Goal: Task Accomplishment & Management: Manage account settings

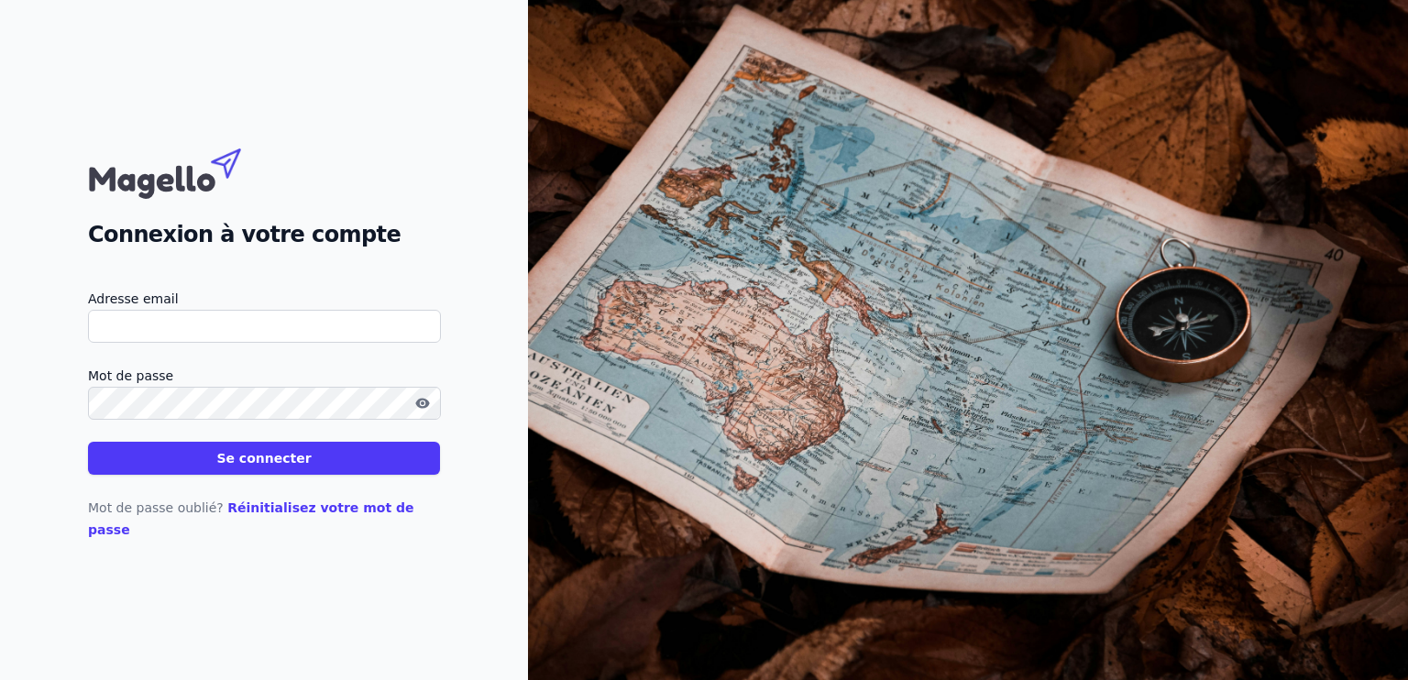
type input "[EMAIL_ADDRESS][DOMAIN_NAME]"
click at [257, 469] on button "Se connecter" at bounding box center [264, 458] width 352 height 33
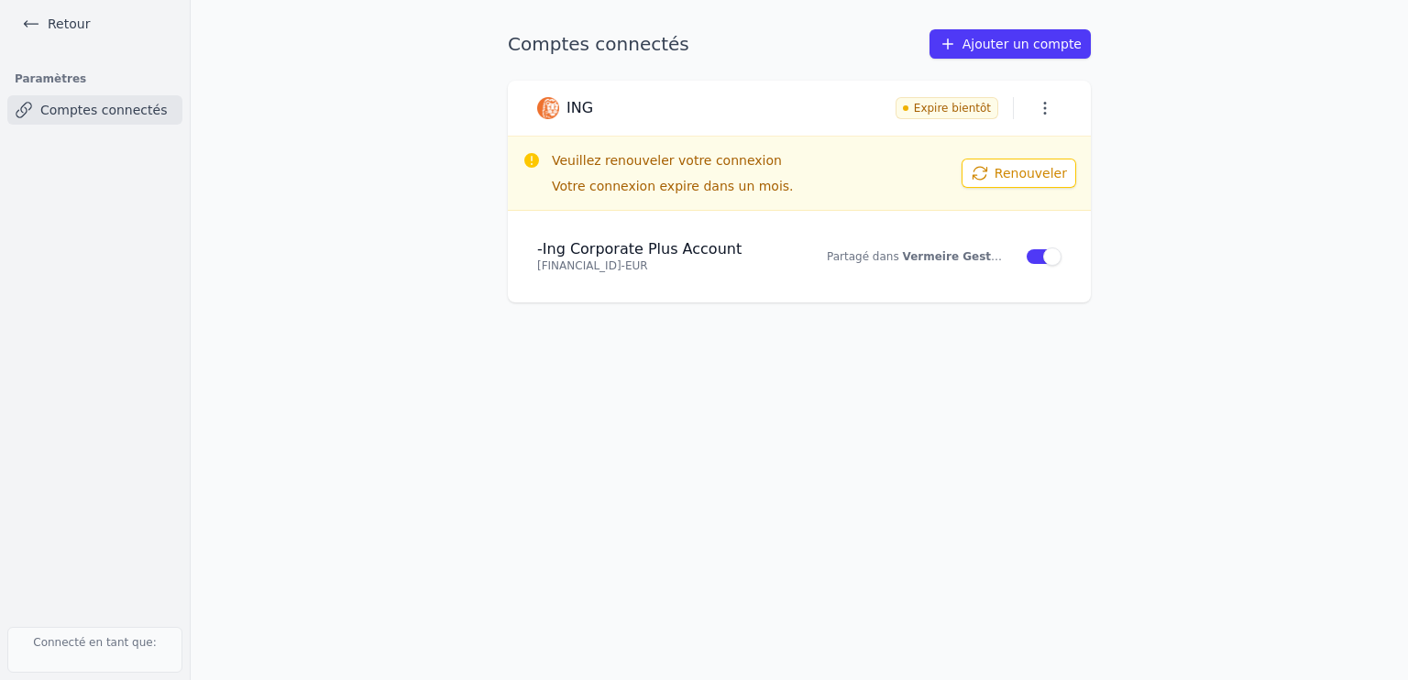
click at [1026, 178] on button "Renouveler" at bounding box center [1018, 173] width 115 height 29
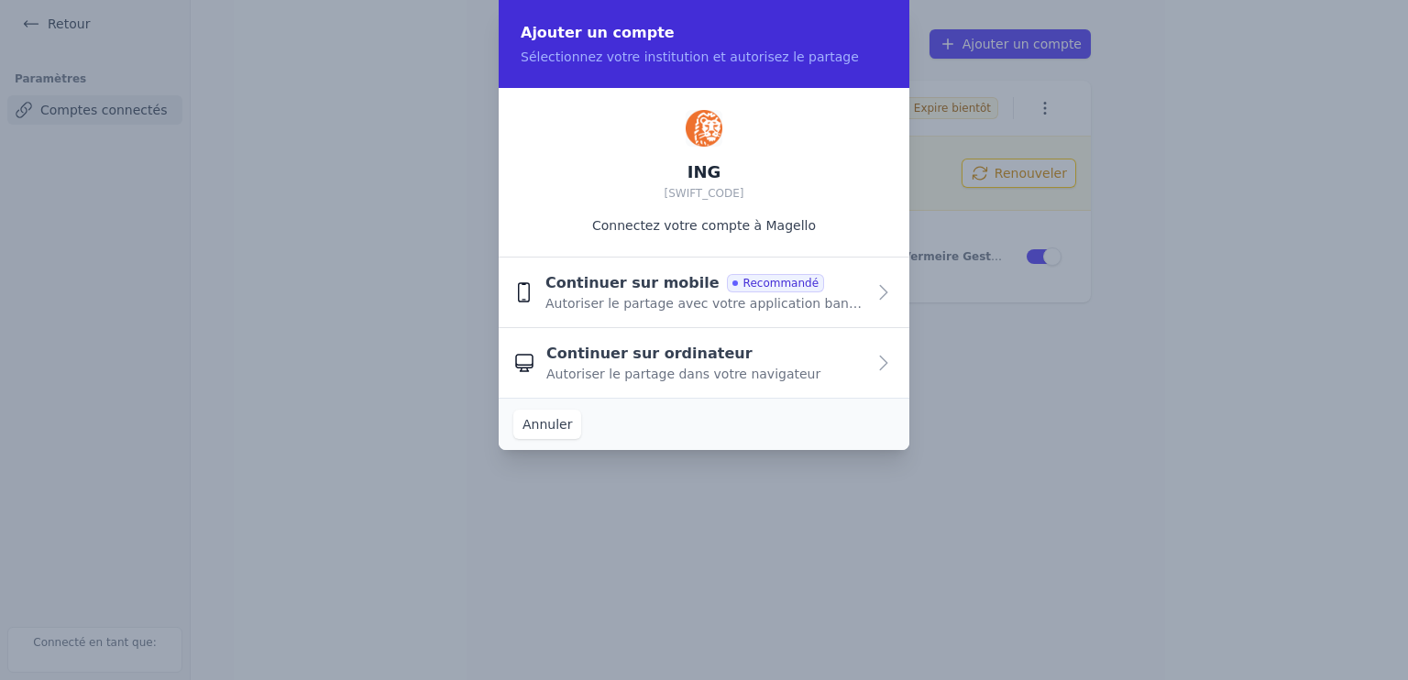
click at [782, 301] on span "Autoriser le partage avec votre application bancaire" at bounding box center [705, 303] width 320 height 18
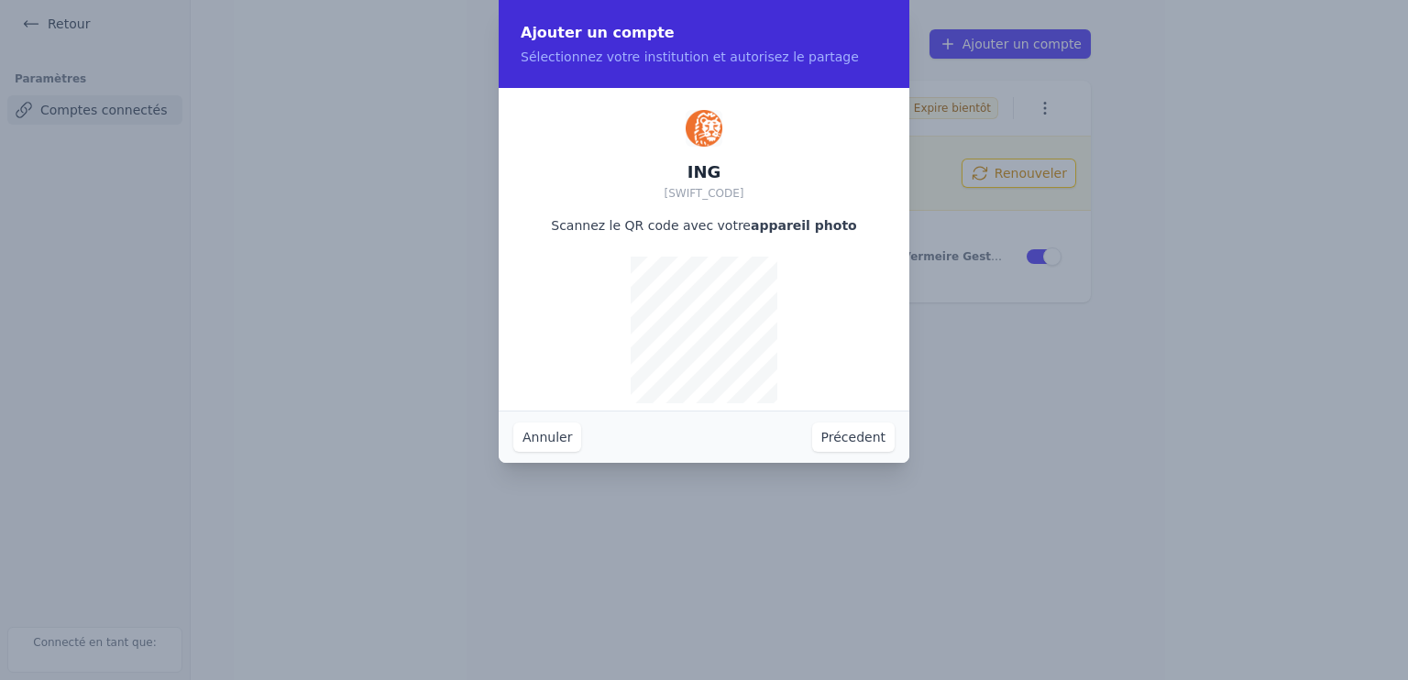
click at [857, 288] on div "ING [SWIFT_CODE] Scannez le QR code avec votre appareil photo" at bounding box center [704, 249] width 411 height 323
click at [549, 428] on button "Annuler" at bounding box center [547, 436] width 68 height 29
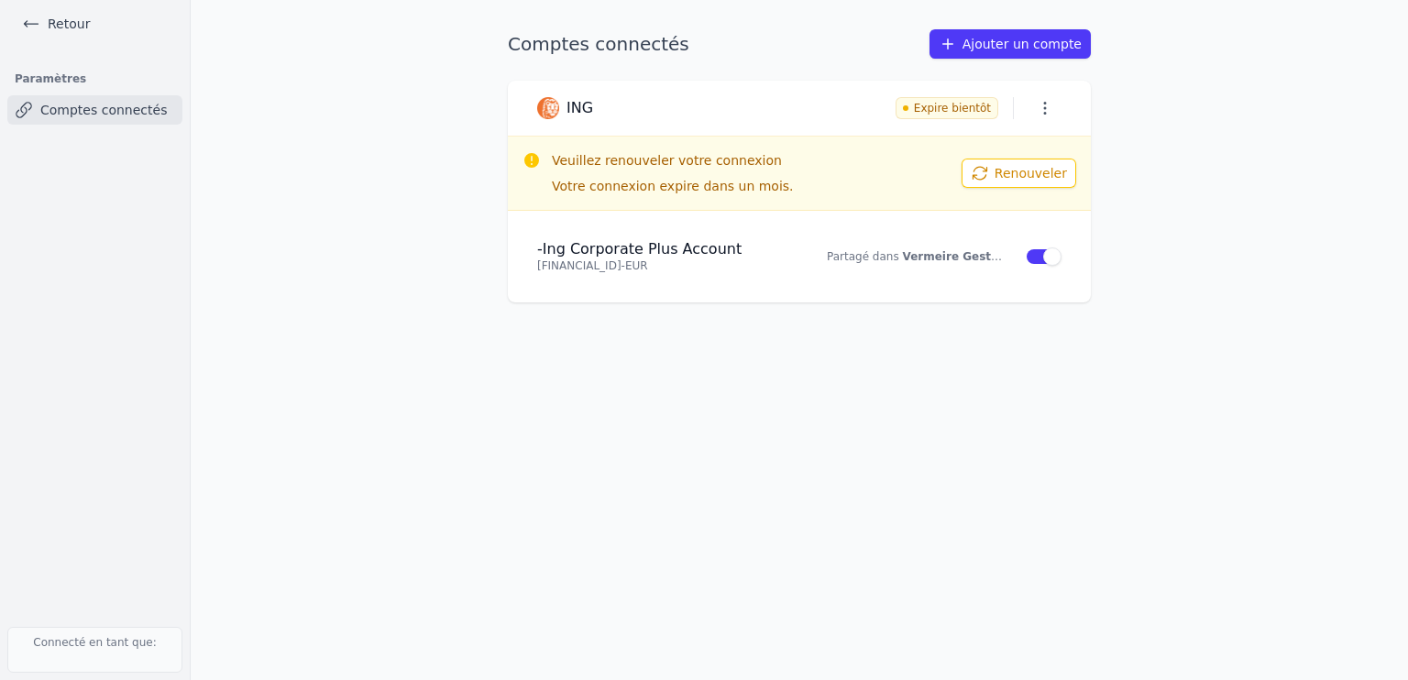
click at [1025, 175] on button "Renouveler" at bounding box center [1018, 173] width 115 height 29
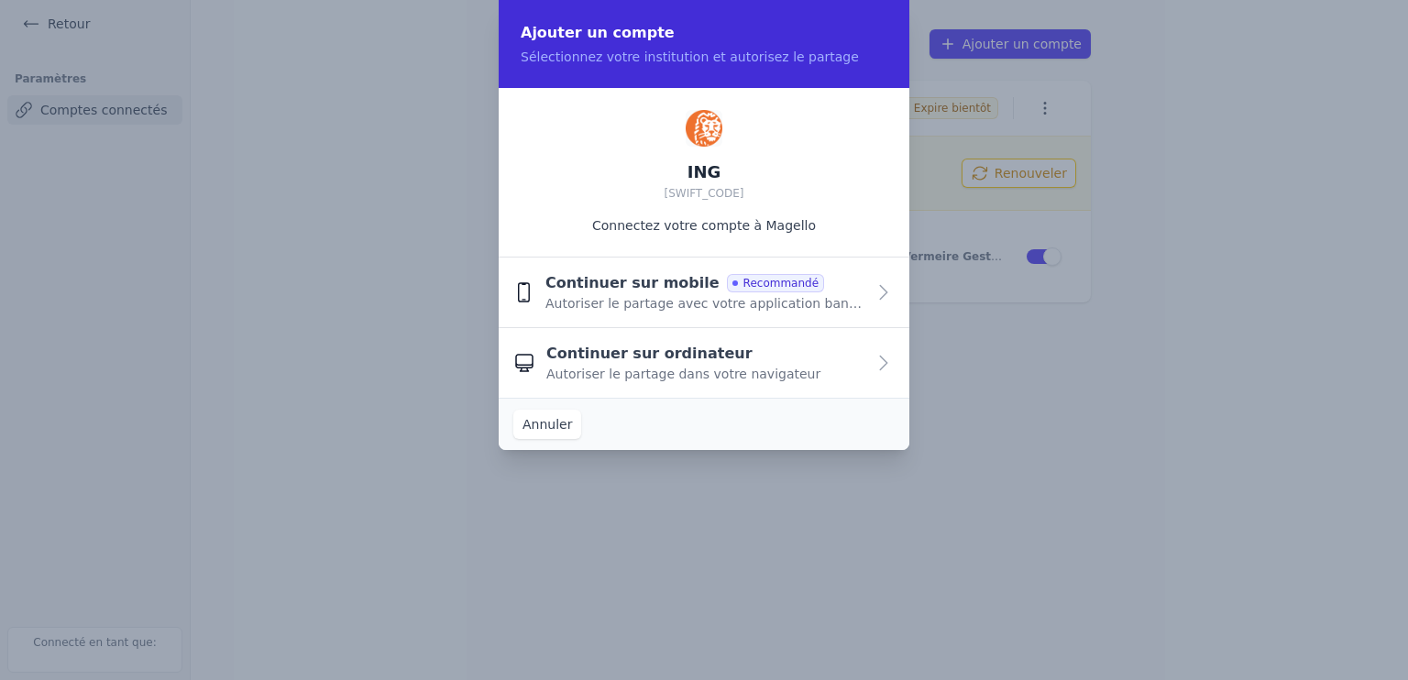
click at [700, 375] on span "Autoriser le partage dans votre navigateur" at bounding box center [683, 374] width 274 height 18
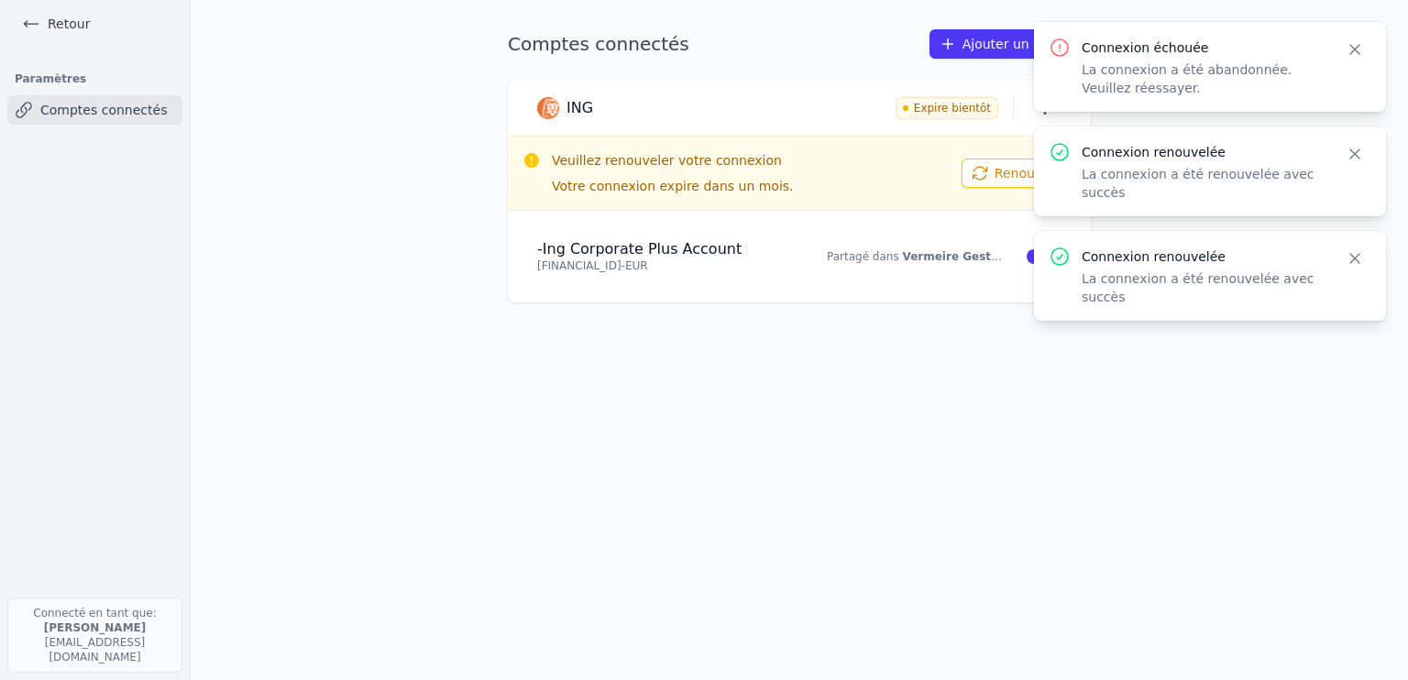
click at [909, 346] on div "Comptes connectés Ajouter un compte ING Expire bientôt Veuillez renouveler votr…" at bounding box center [798, 339] width 641 height 621
click at [1357, 157] on icon "button" at bounding box center [1354, 153] width 9 height 9
click at [1354, 40] on icon "button" at bounding box center [1354, 49] width 18 height 18
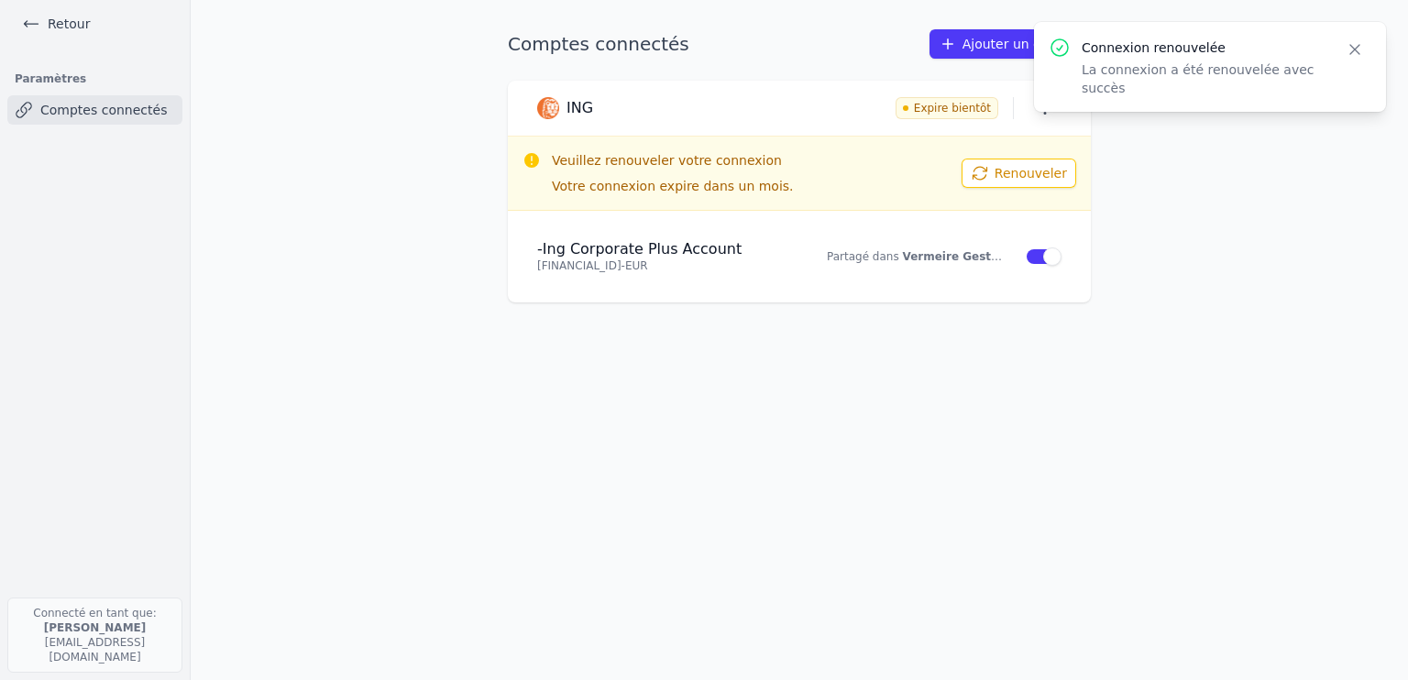
click at [1358, 47] on icon "button" at bounding box center [1354, 49] width 18 height 18
click at [1046, 105] on icon "button" at bounding box center [1045, 108] width 18 height 18
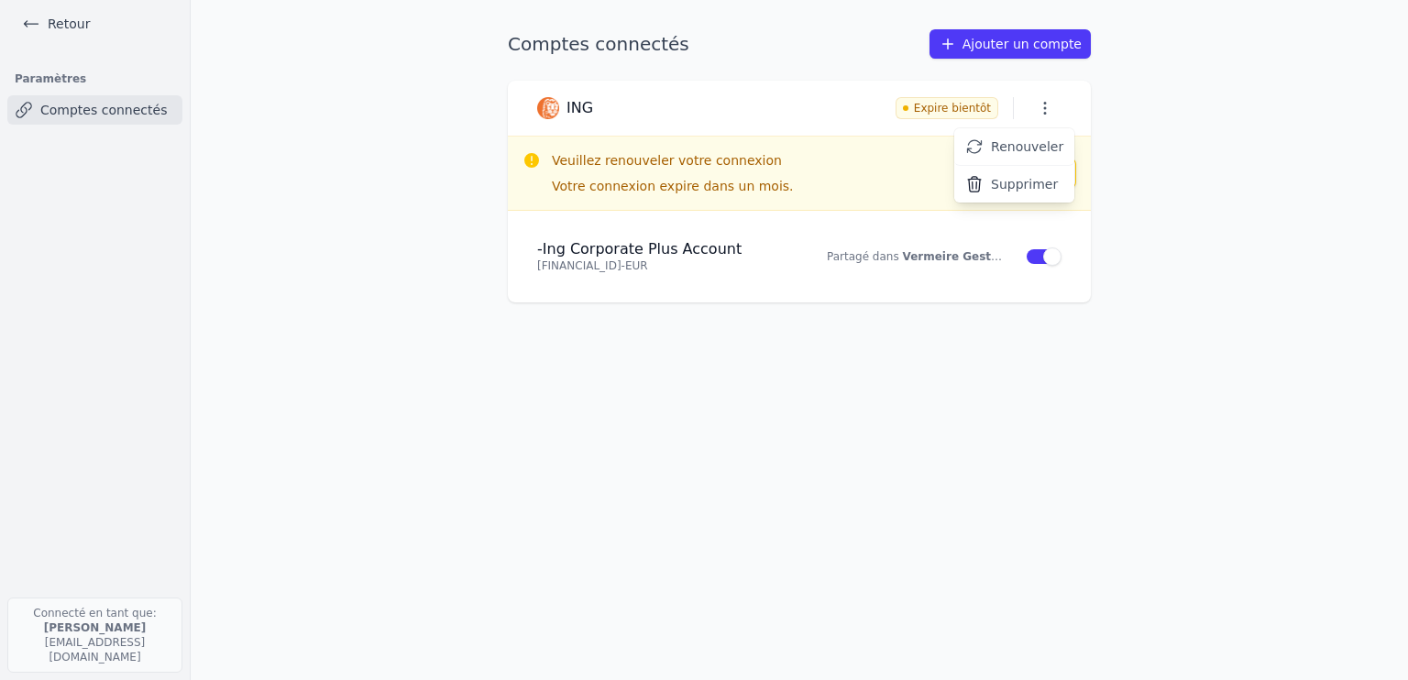
click at [799, 76] on div at bounding box center [704, 340] width 1408 height 680
click at [103, 111] on link "Comptes connectés" at bounding box center [94, 109] width 175 height 29
click at [48, 32] on link "Retour" at bounding box center [56, 24] width 82 height 26
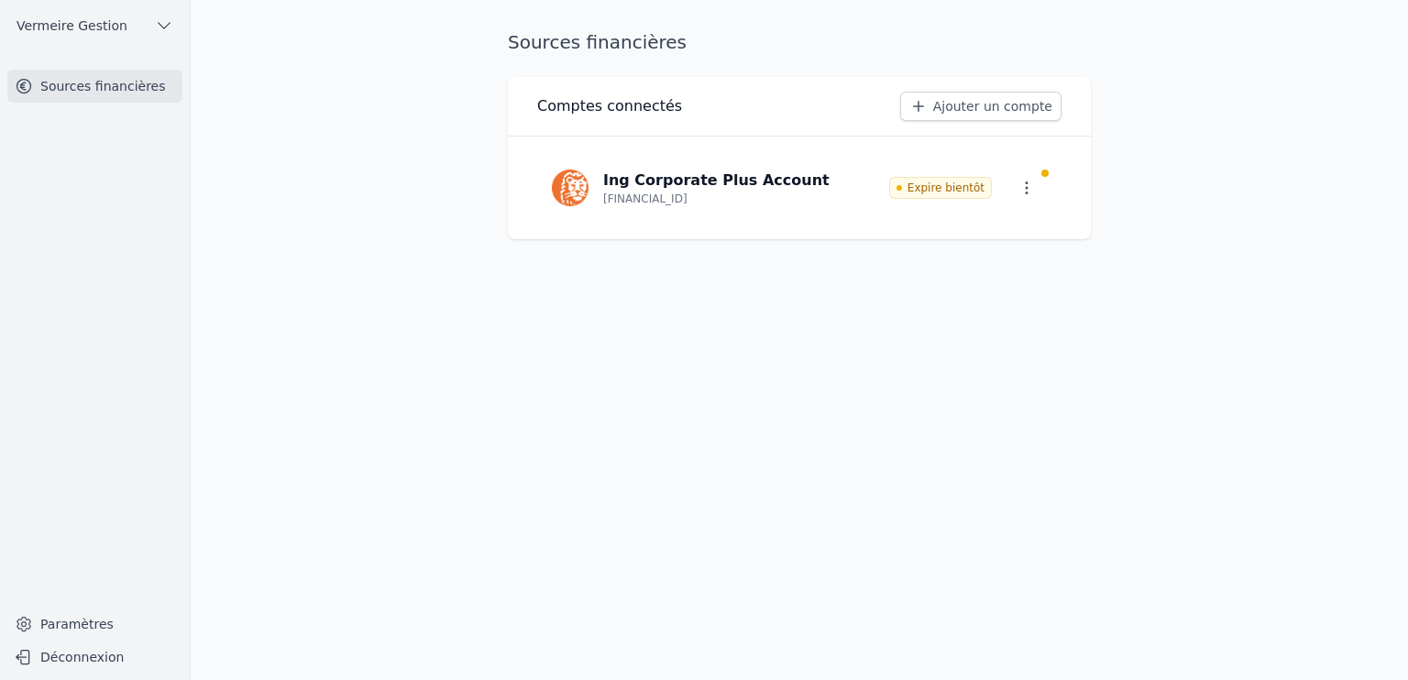
click at [924, 186] on span "Expire bientôt" at bounding box center [940, 188] width 103 height 22
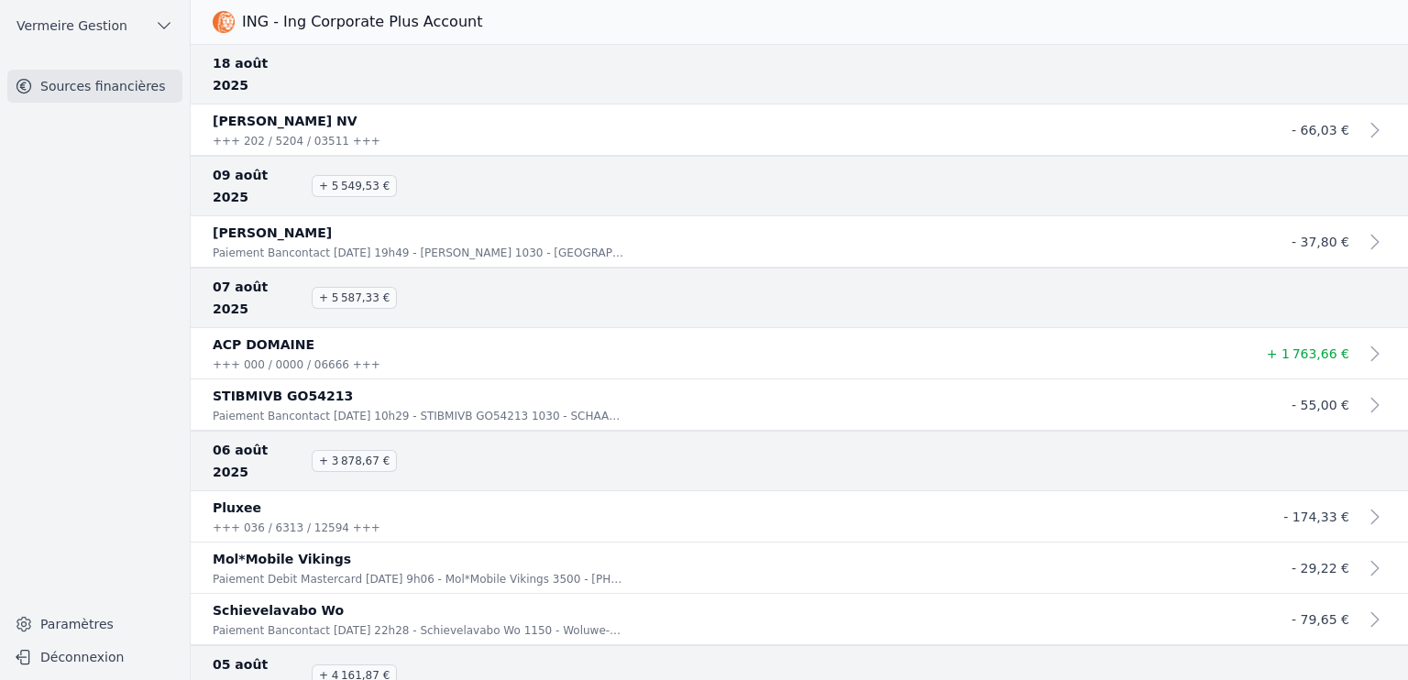
click at [543, 132] on p "+++ 202 / 5204 / 03511 +++" at bounding box center [418, 141] width 411 height 18
